Goal: Task Accomplishment & Management: Use online tool/utility

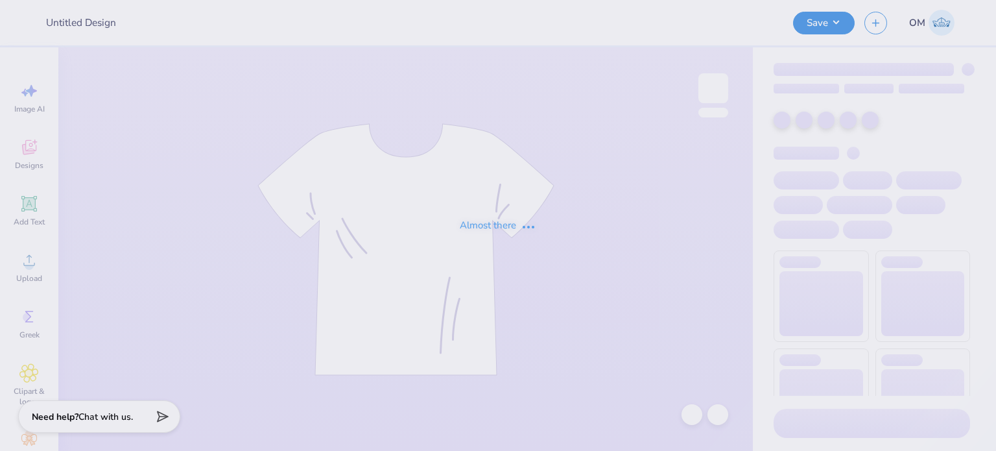
type input "RG 1"
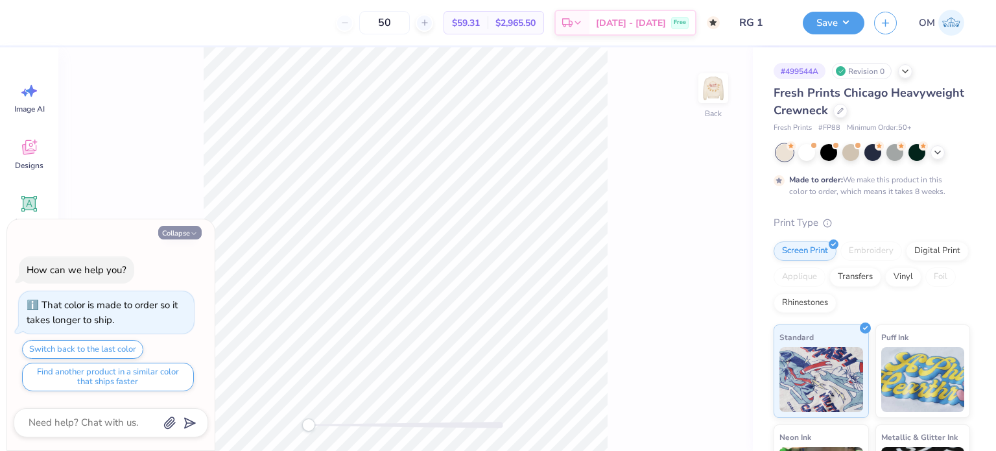
click at [163, 227] on button "Collapse" at bounding box center [179, 233] width 43 height 14
type textarea "x"
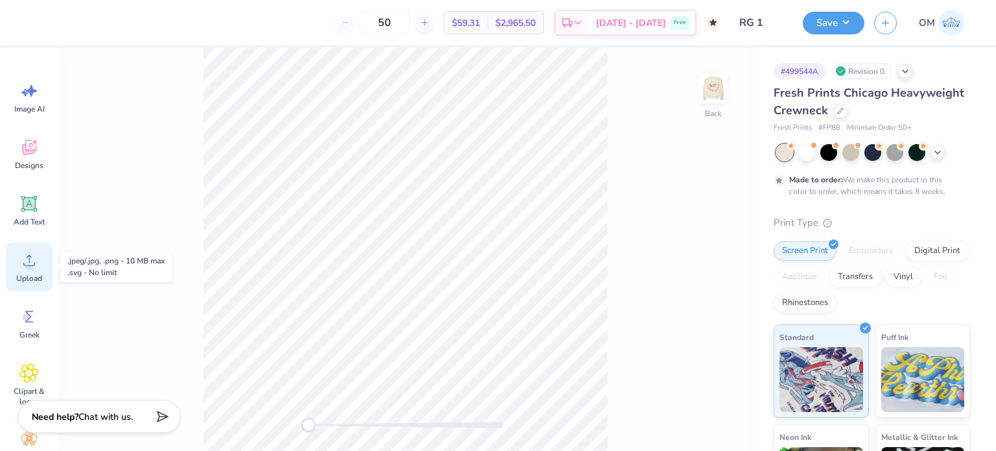
click at [29, 254] on icon at bounding box center [28, 259] width 19 height 19
click at [848, 113] on div at bounding box center [840, 109] width 14 height 14
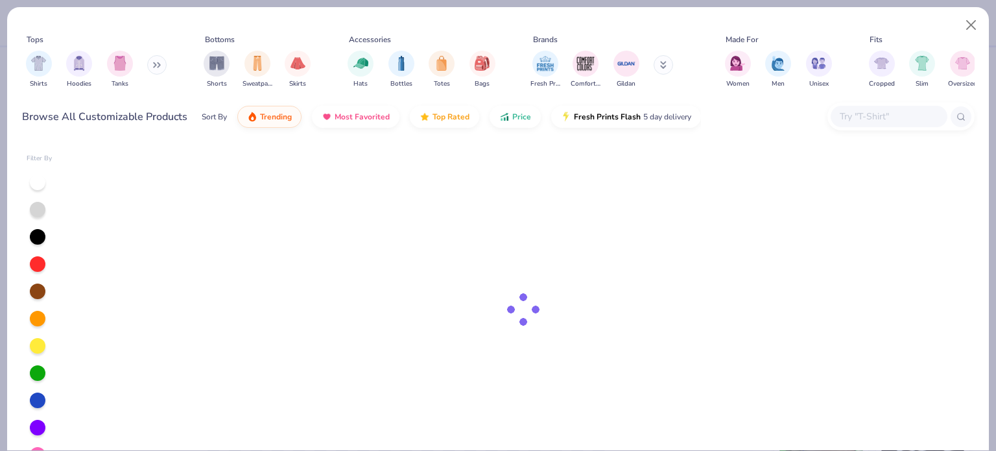
click at [872, 106] on div at bounding box center [889, 116] width 117 height 21
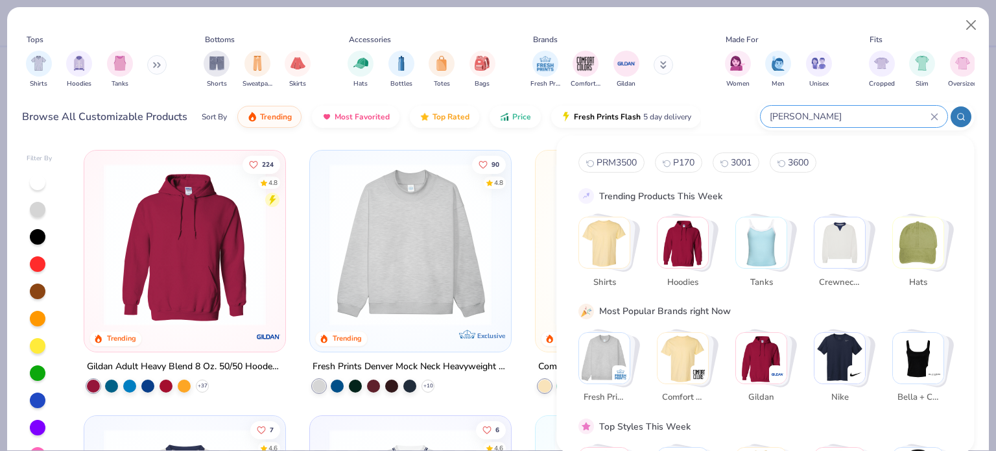
type input "[PERSON_NAME]"
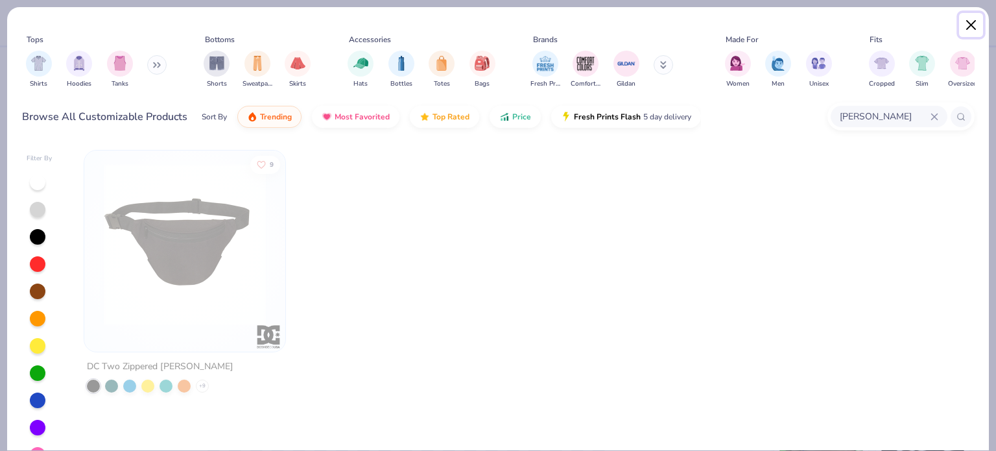
click at [969, 20] on button "Close" at bounding box center [971, 25] width 25 height 25
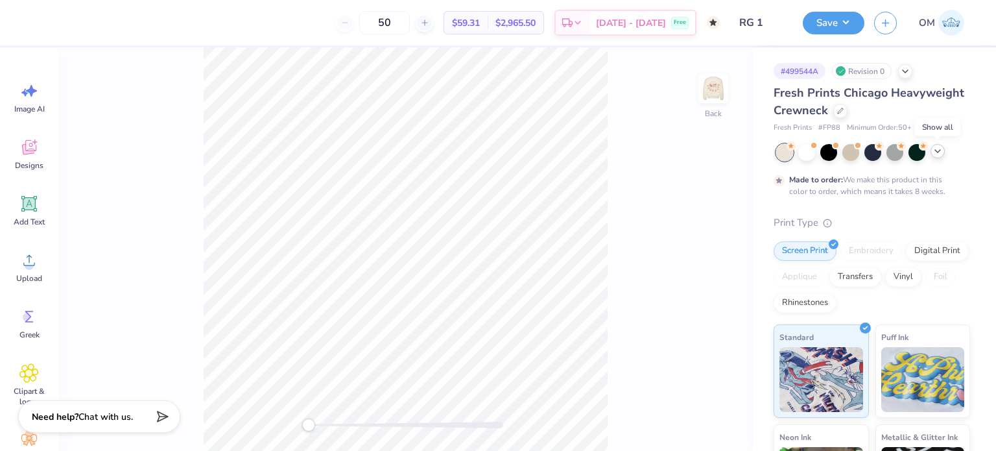
click at [942, 152] on icon at bounding box center [938, 151] width 10 height 10
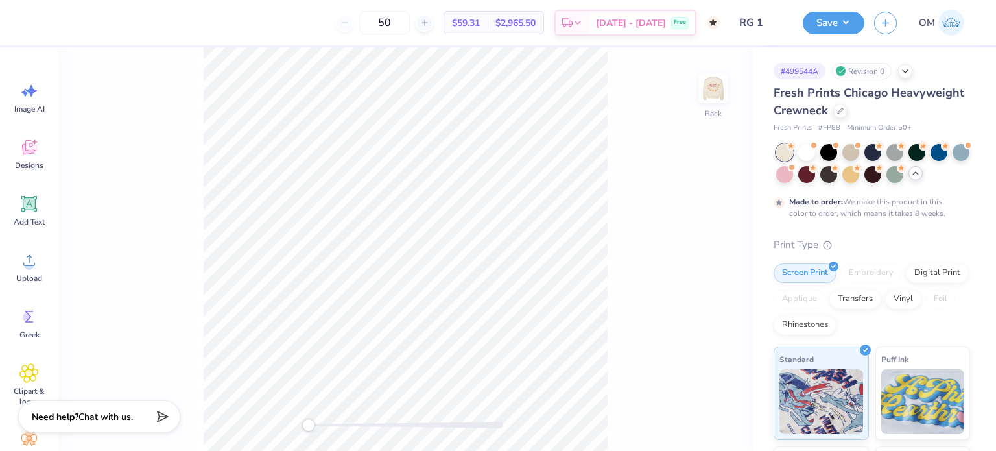
click at [942, 152] on div at bounding box center [939, 152] width 17 height 17
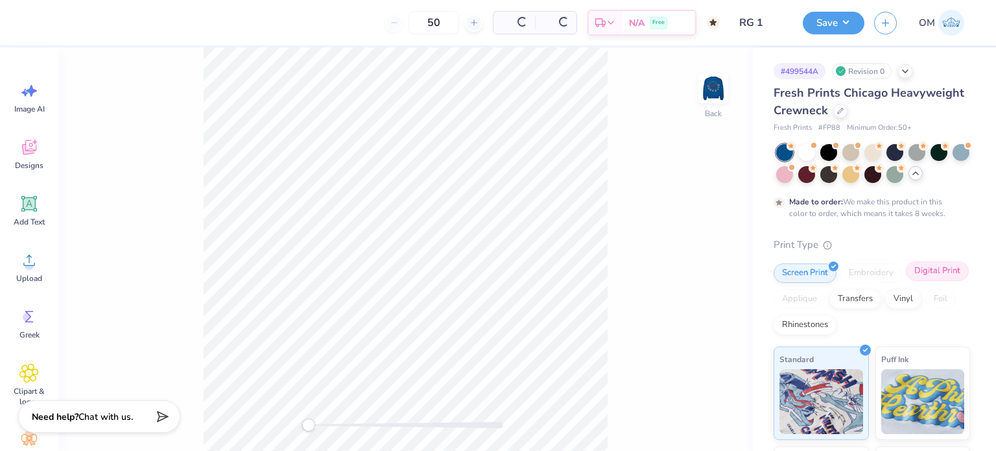
click at [906, 281] on div "Digital Print" at bounding box center [937, 270] width 63 height 19
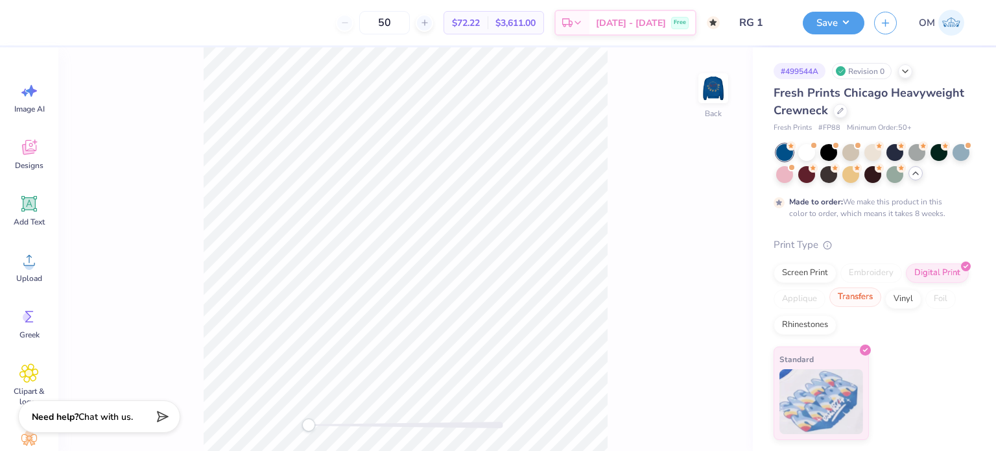
click at [860, 305] on div "Transfers" at bounding box center [855, 296] width 52 height 19
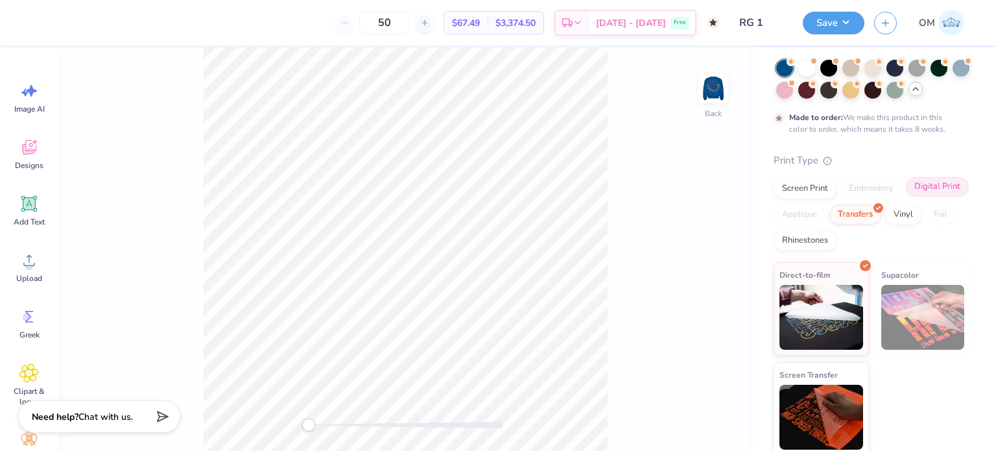
scroll to position [85, 0]
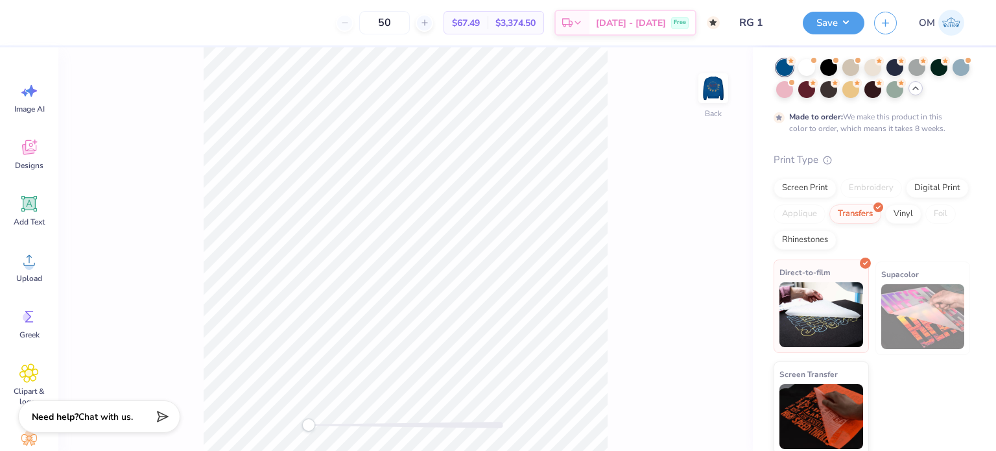
click at [835, 308] on img at bounding box center [822, 314] width 84 height 65
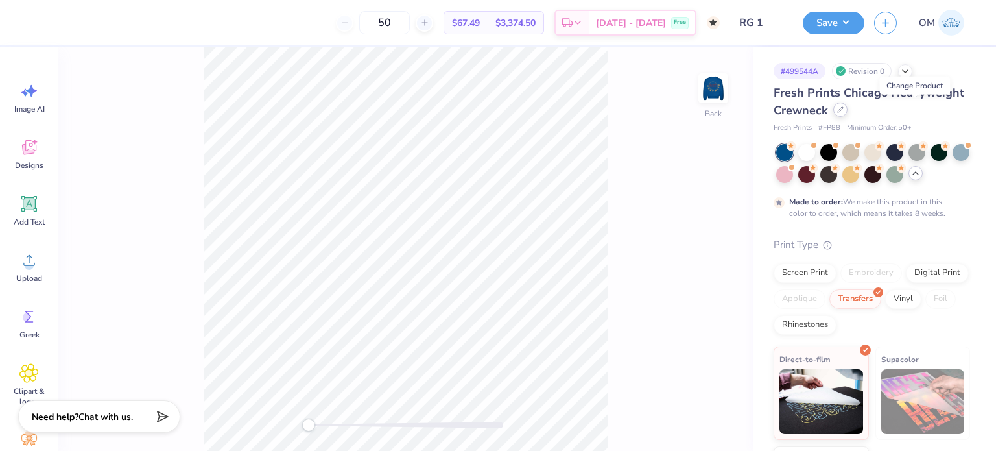
click at [848, 113] on div at bounding box center [840, 109] width 14 height 14
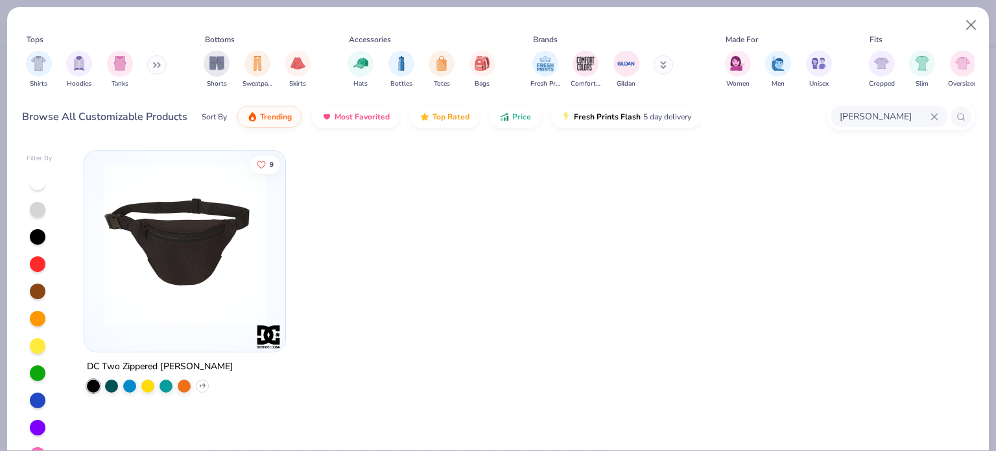
click at [148, 355] on div "9 DC Two Zippered Fanny Pack + 9" at bounding box center [185, 271] width 202 height 243
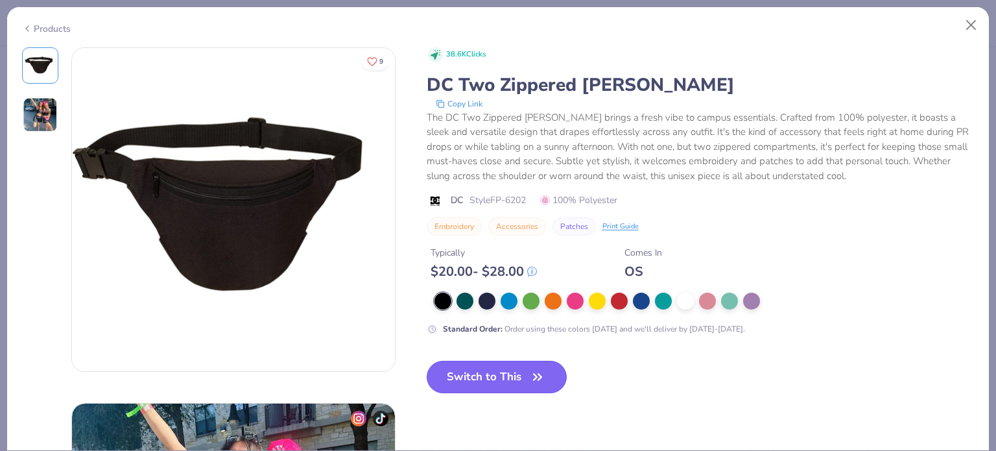
click at [483, 372] on button "Switch to This" at bounding box center [497, 377] width 141 height 32
type textarea "x"
type input "60"
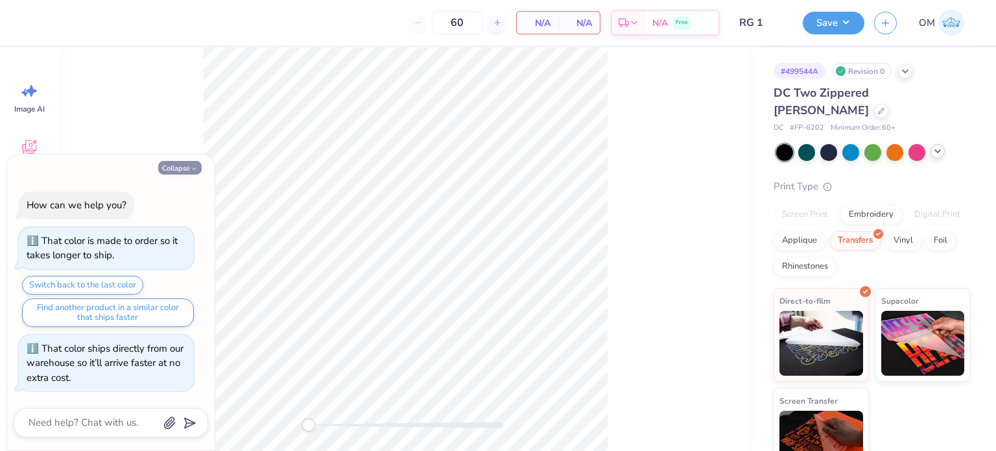
click at [181, 165] on button "Collapse" at bounding box center [179, 168] width 43 height 14
type textarea "x"
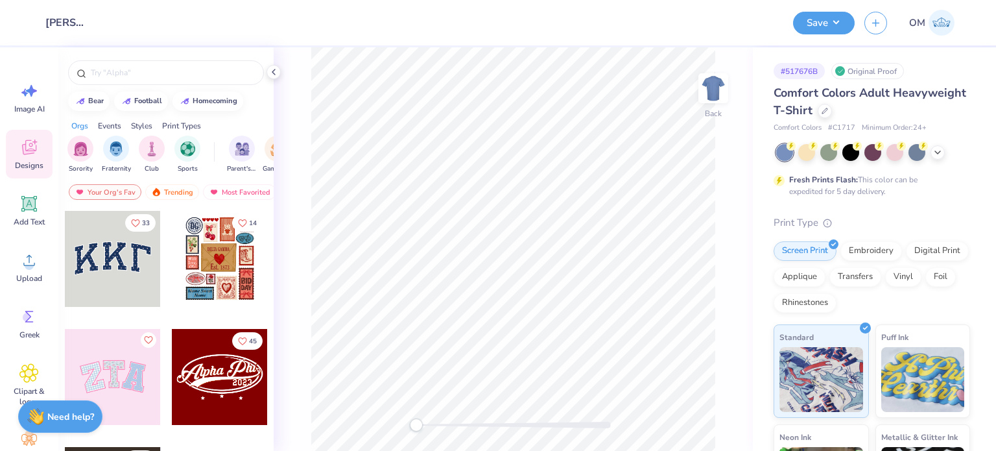
click at [894, 117] on div "Comfort Colors Adult Heavyweight T-Shirt" at bounding box center [872, 101] width 196 height 35
click at [827, 112] on icon at bounding box center [824, 109] width 5 height 5
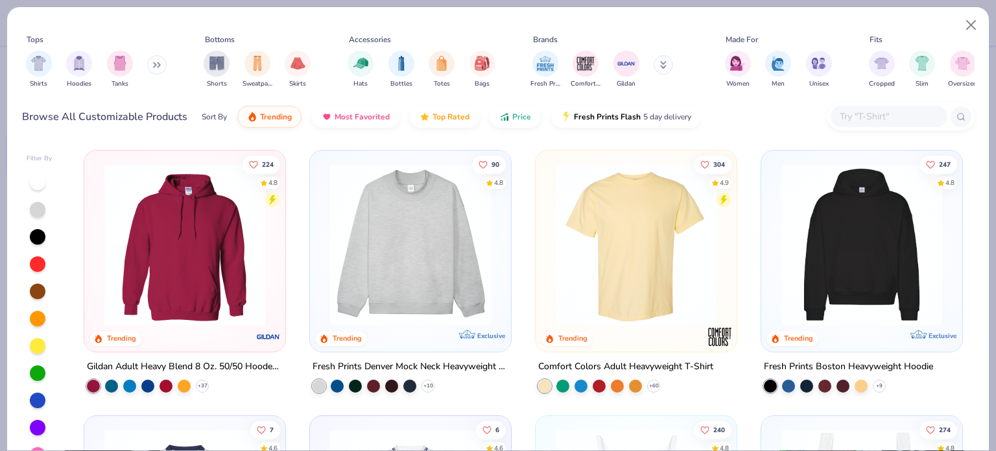
click at [873, 132] on div "Browse All Customizable Products Sort By Trending Most Favorited Top Rated Pric…" at bounding box center [498, 117] width 953 height 36
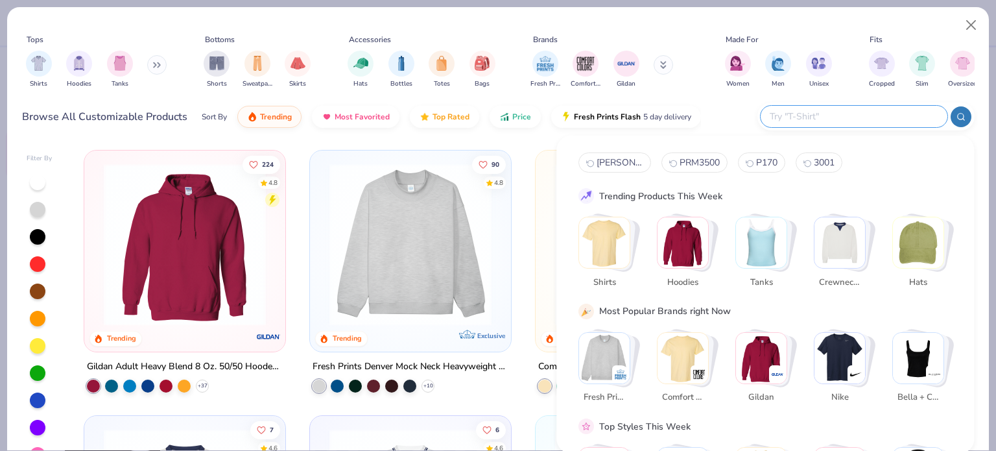
click at [861, 121] on input "text" at bounding box center [853, 116] width 170 height 15
paste input "5773"
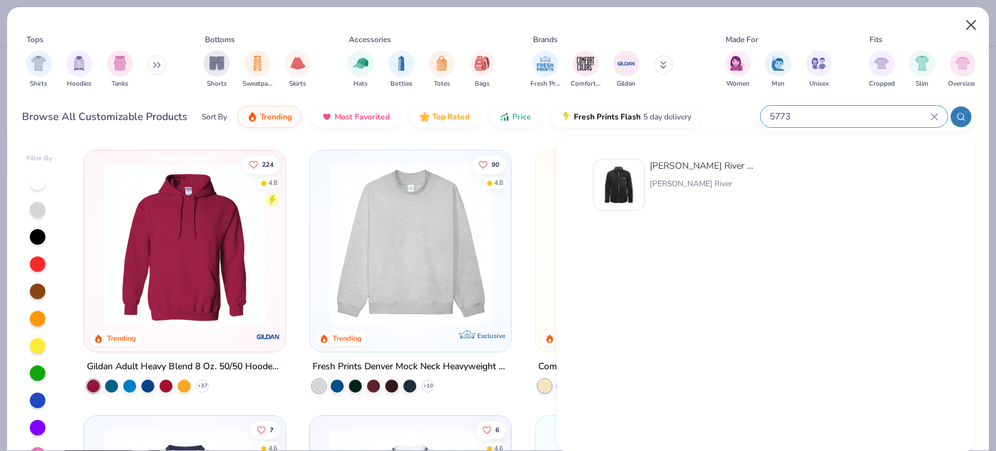
type input "5773"
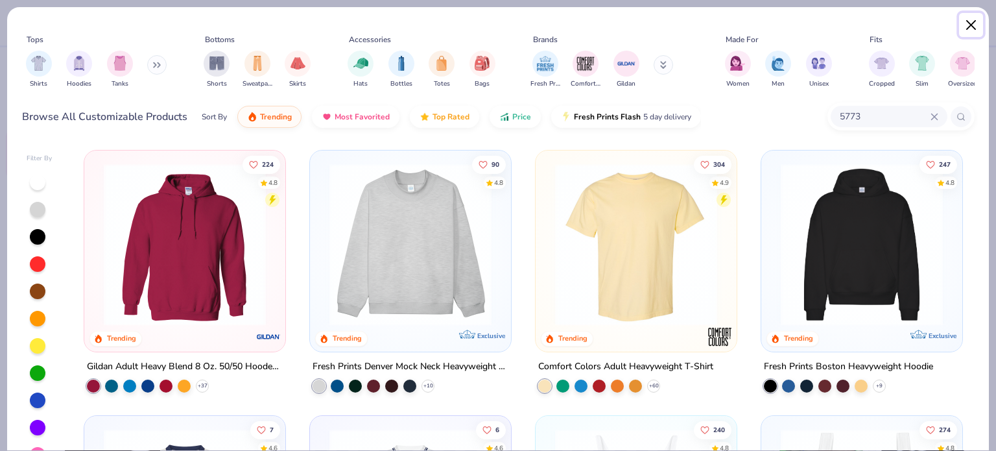
click at [966, 25] on button "Close" at bounding box center [971, 25] width 25 height 25
